Goal: Navigation & Orientation: Locate item on page

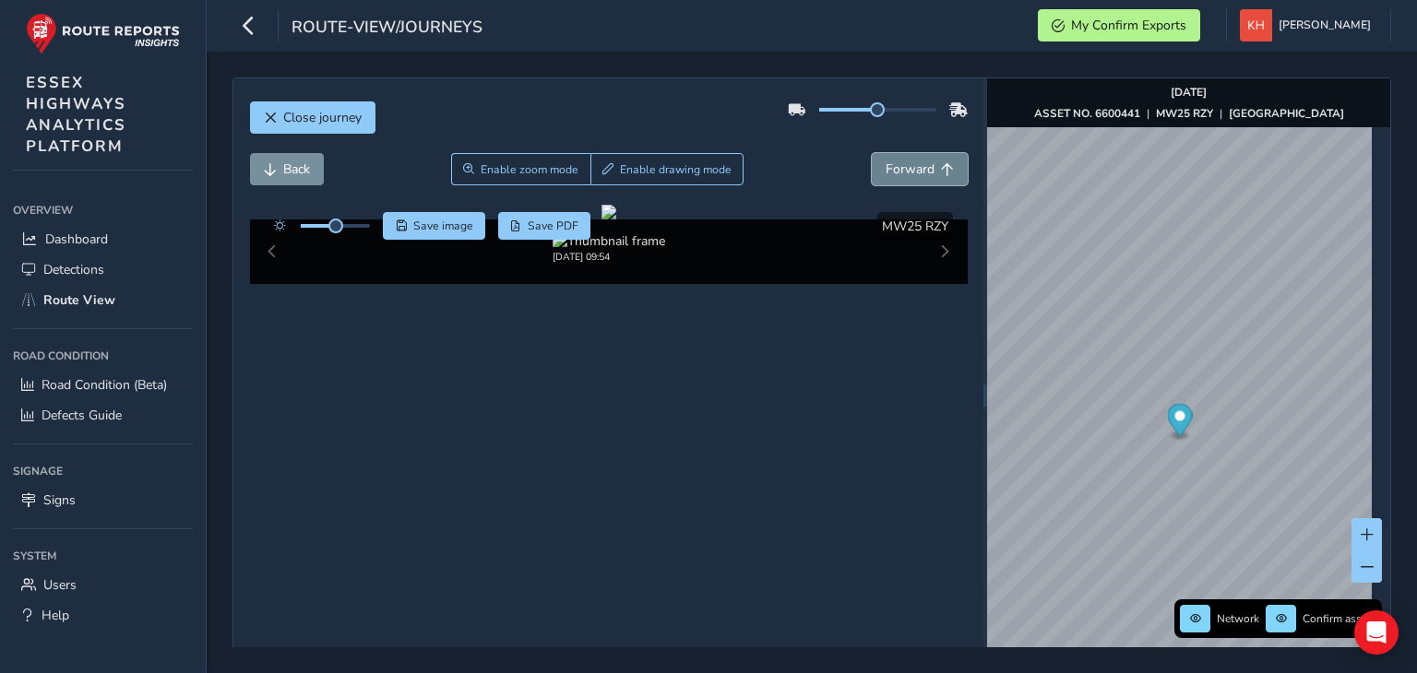
click at [885, 168] on span "Forward" at bounding box center [909, 169] width 49 height 18
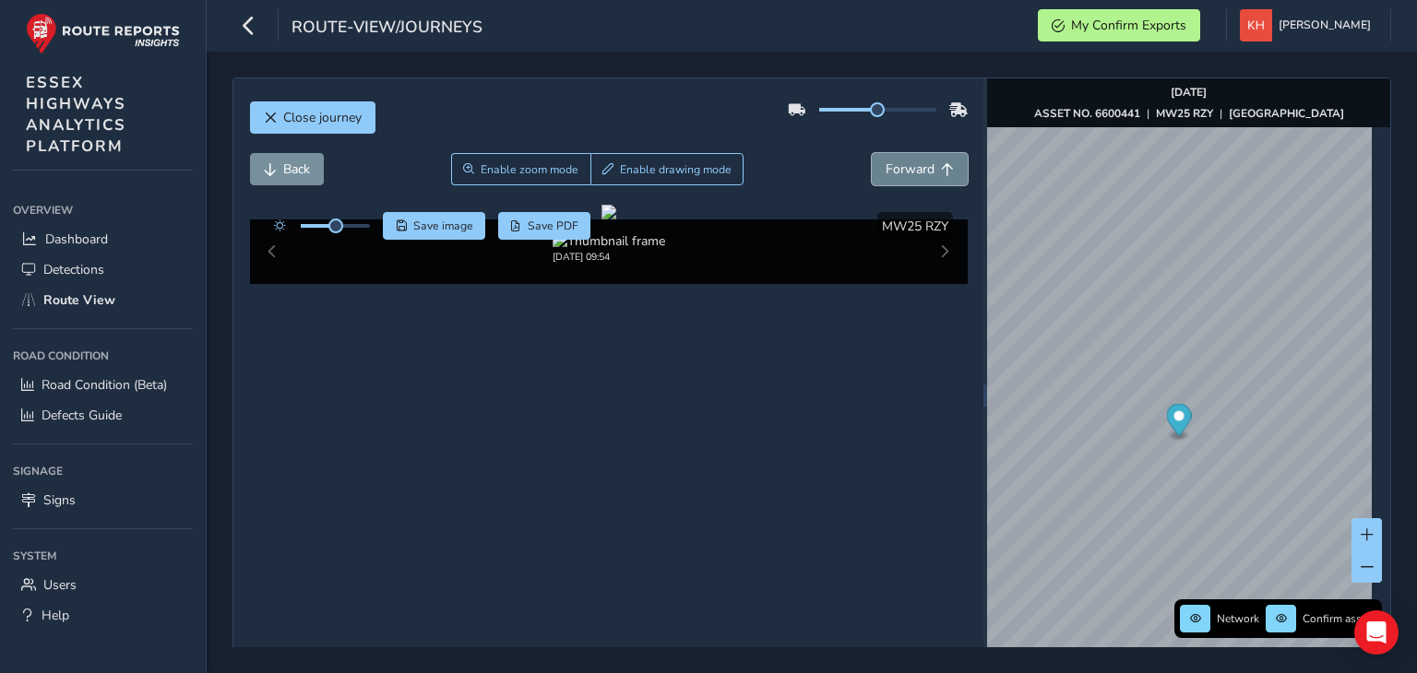
click at [885, 168] on span "Forward" at bounding box center [909, 169] width 49 height 18
